Goal: Navigation & Orientation: Find specific page/section

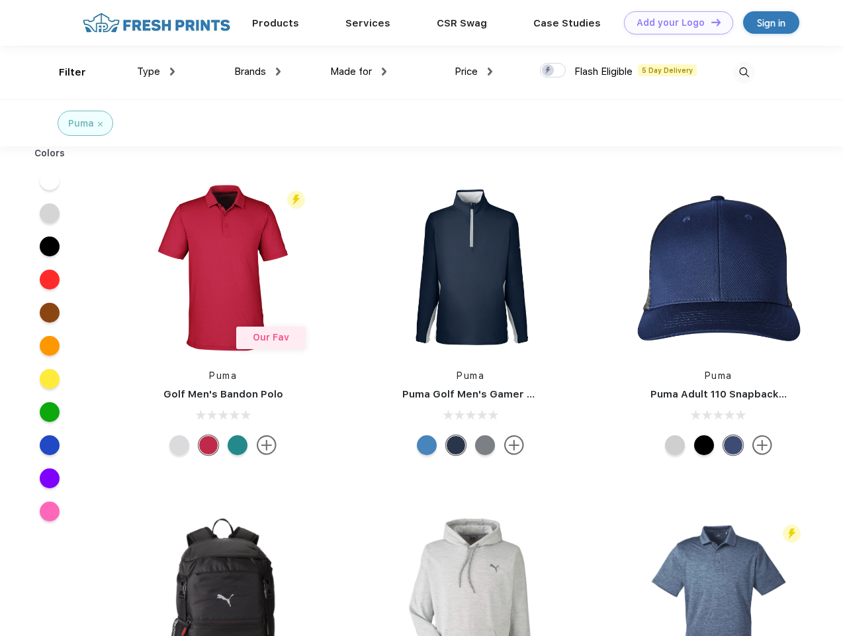
scroll to position [1, 0]
click at [674, 23] on link "Add your Logo Design Tool" at bounding box center [678, 22] width 109 height 23
click at [0, 0] on div "Design Tool" at bounding box center [0, 0] width 0 height 0
click at [710, 22] on link "Add your Logo Design Tool" at bounding box center [678, 22] width 109 height 23
click at [64, 72] on div "Filter" at bounding box center [72, 72] width 27 height 15
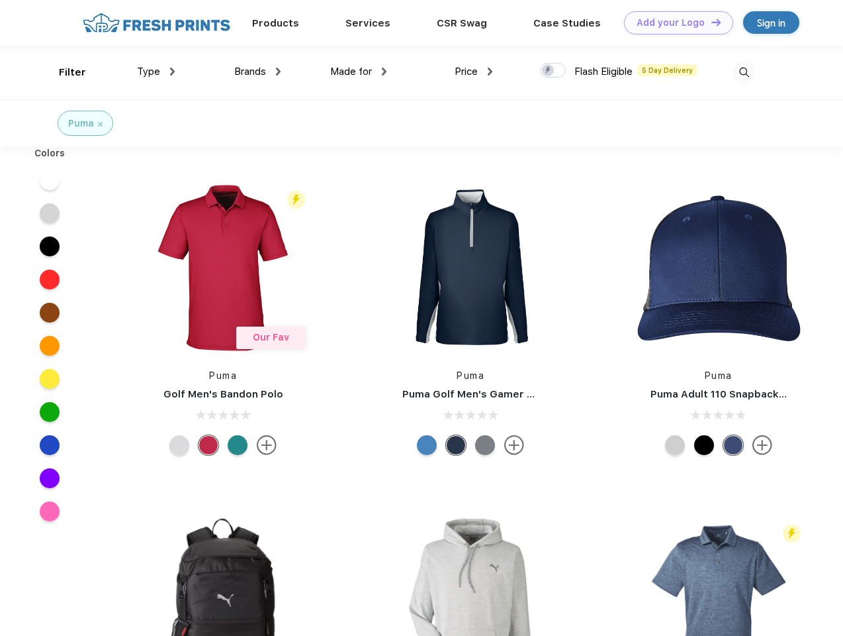
click at [156, 71] on span "Type" at bounding box center [148, 72] width 23 height 12
click at [258, 71] on span "Brands" at bounding box center [250, 72] width 32 height 12
click at [359, 71] on span "Made for" at bounding box center [351, 72] width 42 height 12
click at [474, 71] on span "Price" at bounding box center [466, 72] width 23 height 12
click at [553, 71] on div at bounding box center [553, 70] width 26 height 15
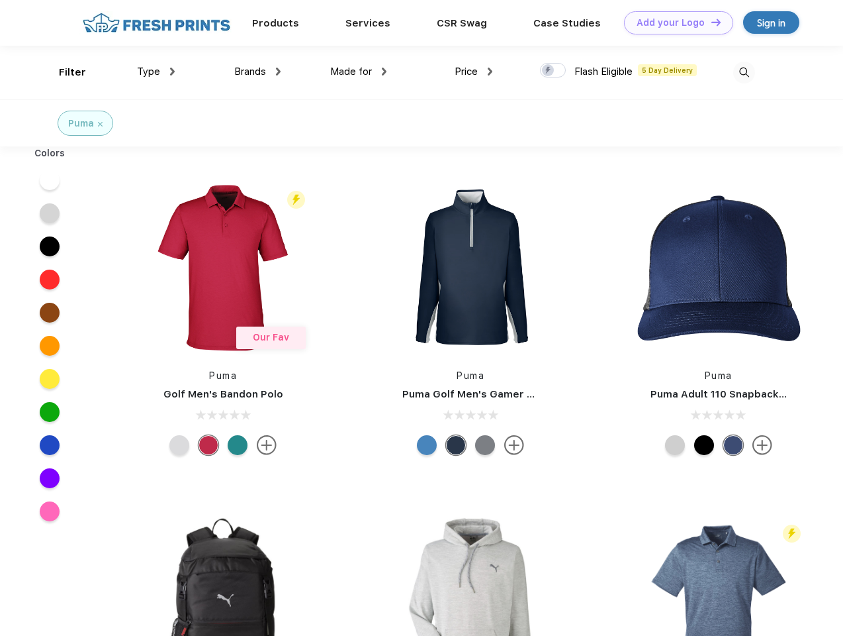
click at [549, 71] on input "checkbox" at bounding box center [544, 66] width 9 height 9
click at [744, 72] on img at bounding box center [745, 73] width 22 height 22
